Goal: Information Seeking & Learning: Learn about a topic

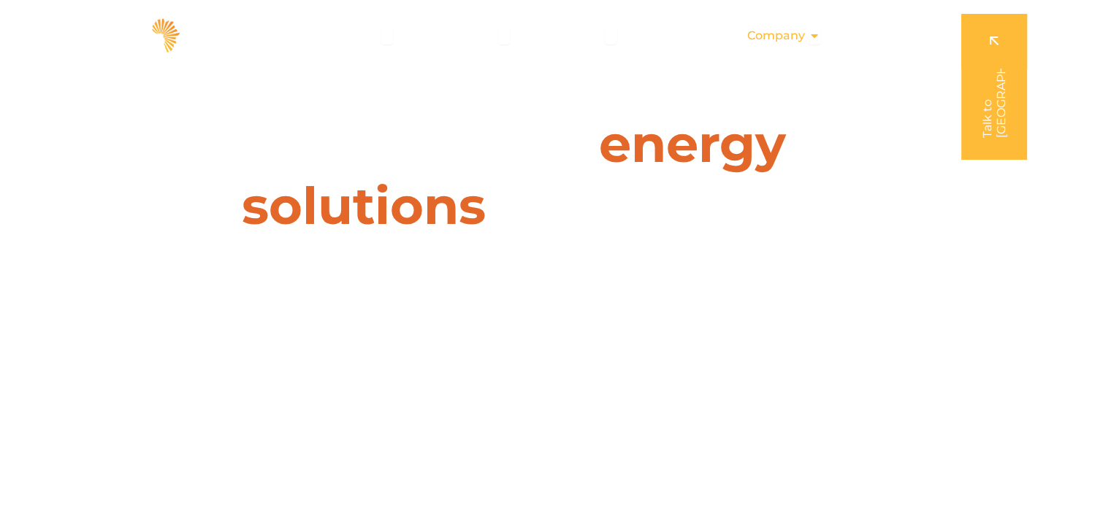
click at [815, 38] on icon "Menu" at bounding box center [814, 36] width 12 height 12
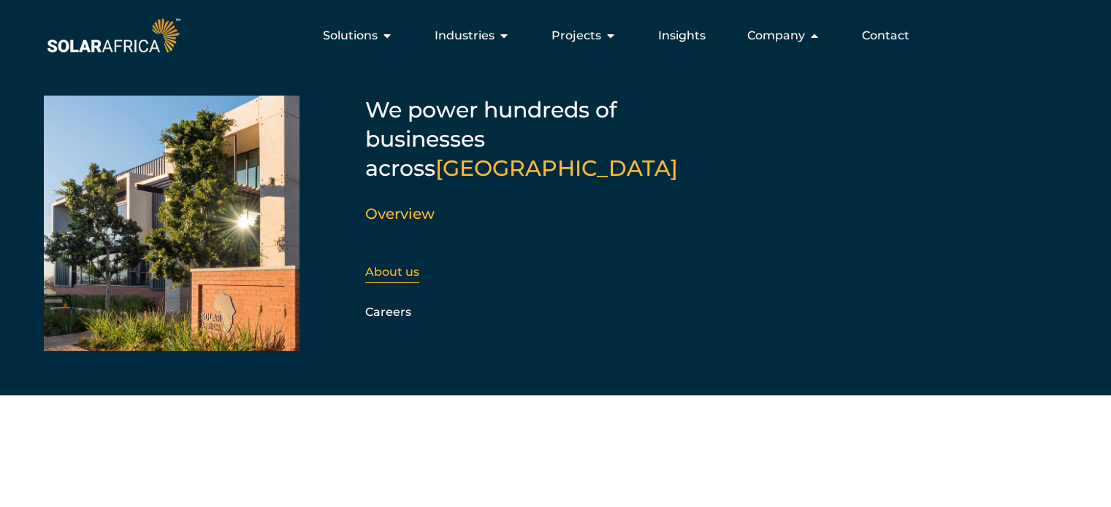
click at [400, 261] on div "About us" at bounding box center [444, 272] width 158 height 22
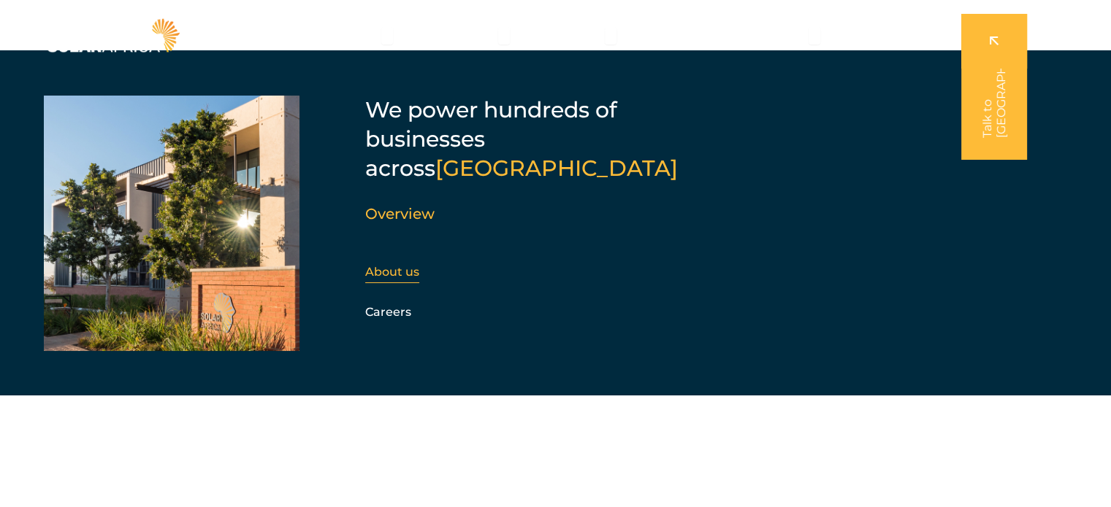
click at [403, 265] on link "About us" at bounding box center [392, 272] width 54 height 14
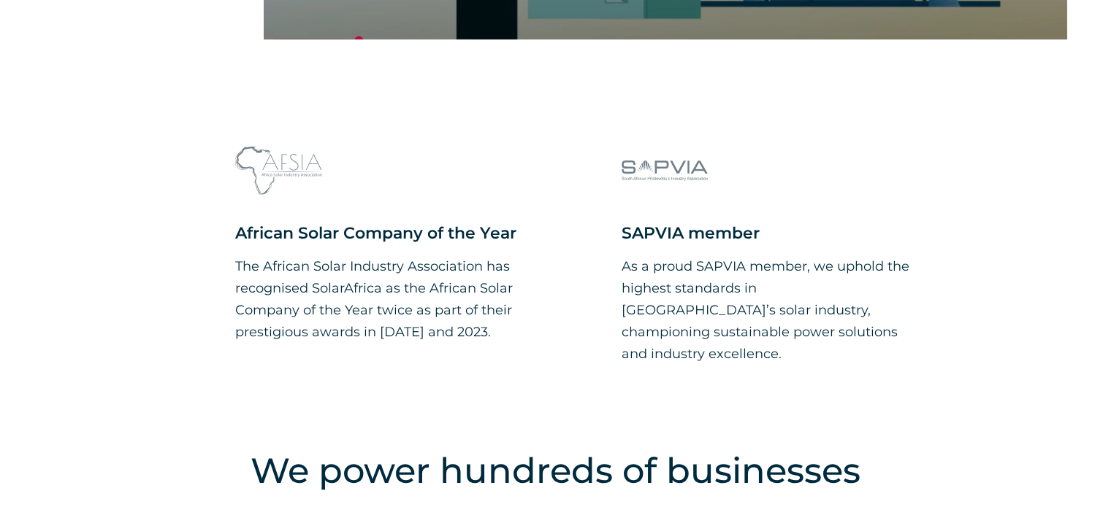
scroll to position [1422, 0]
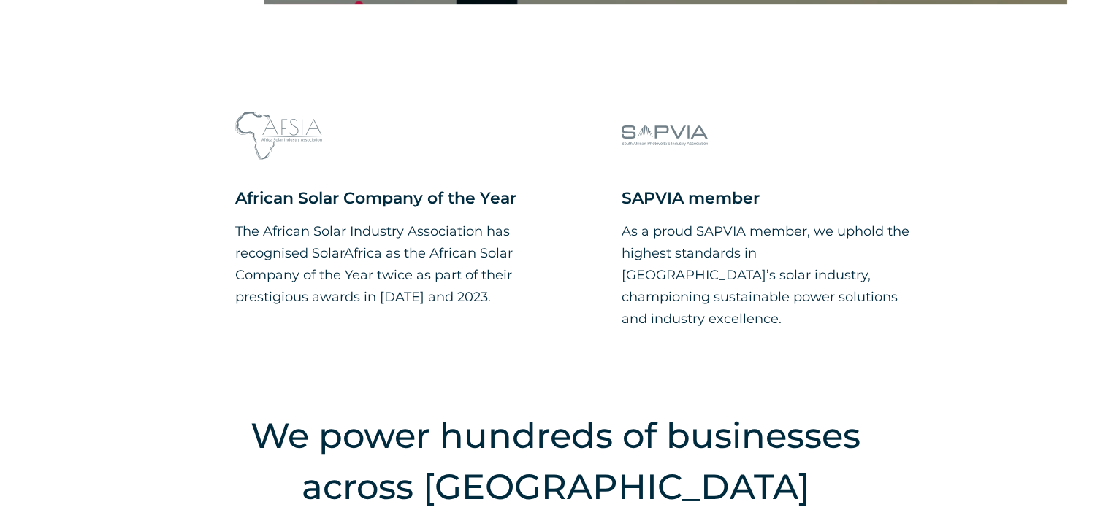
click at [1075, 148] on div "African Solar Company of the Year The African Solar Industry Association has re…" at bounding box center [555, 247] width 1111 height 311
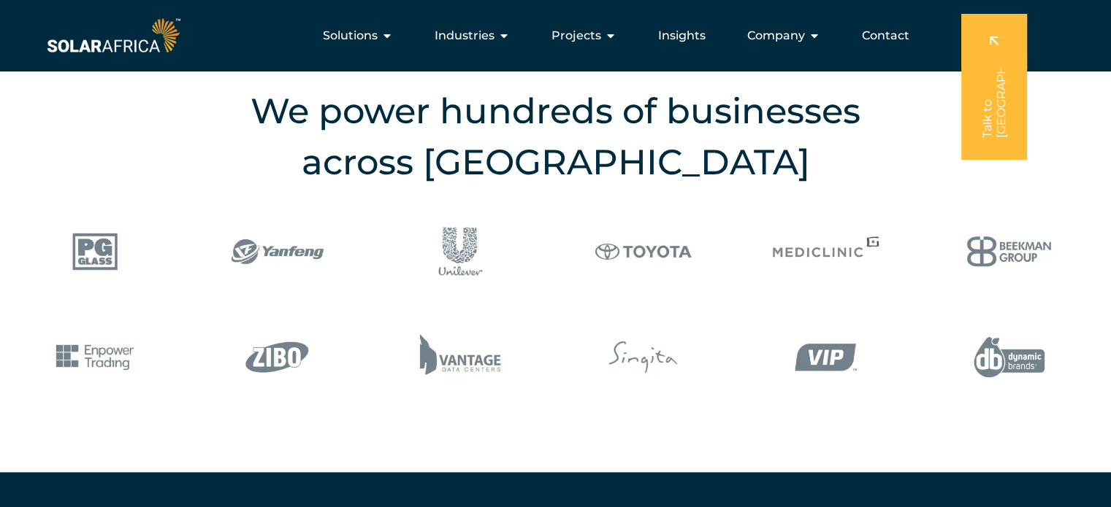
scroll to position [1739, 0]
